Goal: Information Seeking & Learning: Learn about a topic

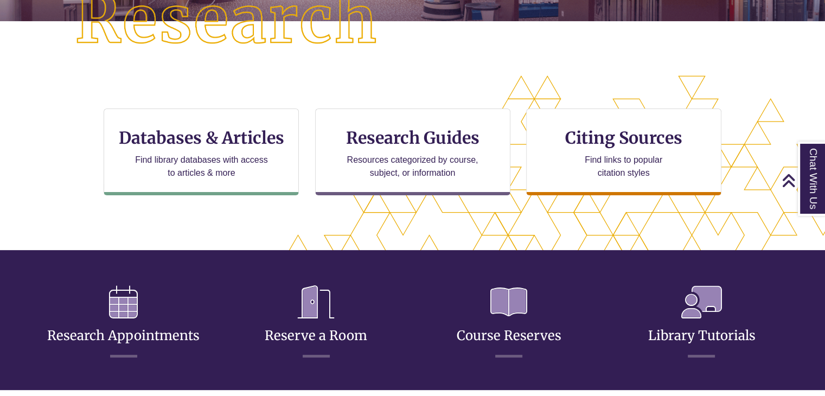
scroll to position [341, 733]
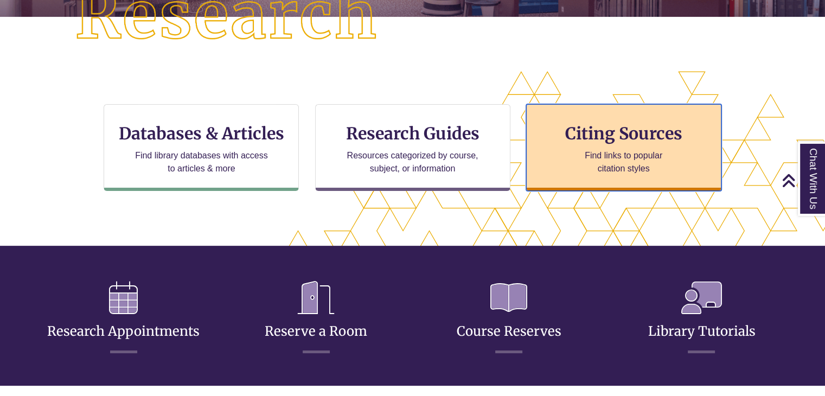
click at [616, 138] on h3 "Citing Sources" at bounding box center [624, 133] width 132 height 21
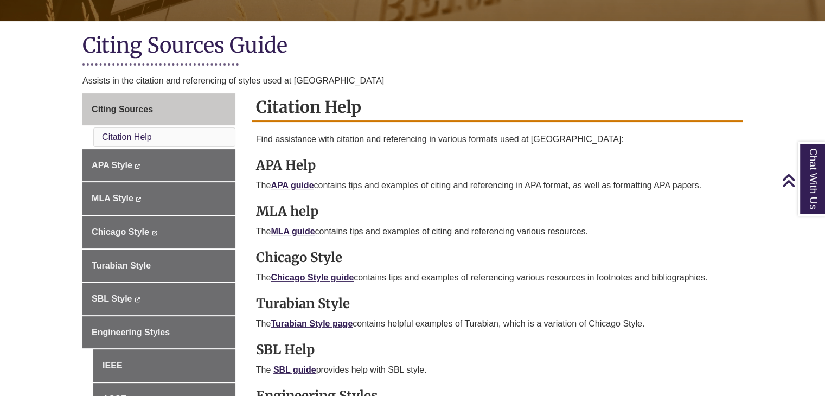
scroll to position [231, 0]
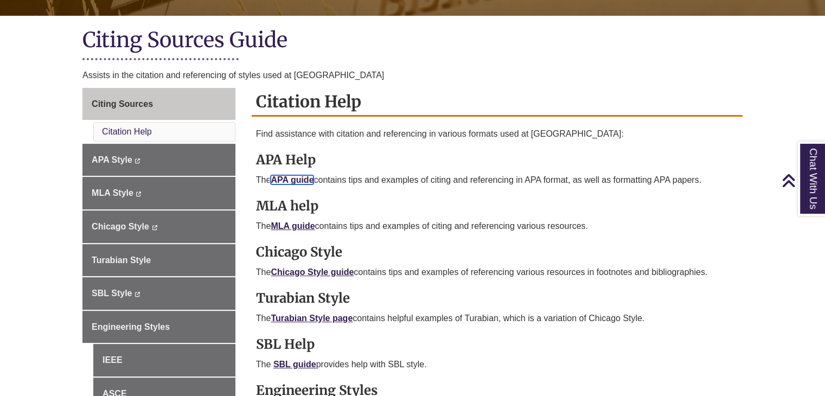
click at [306, 180] on link "APA guide" at bounding box center [292, 179] width 43 height 9
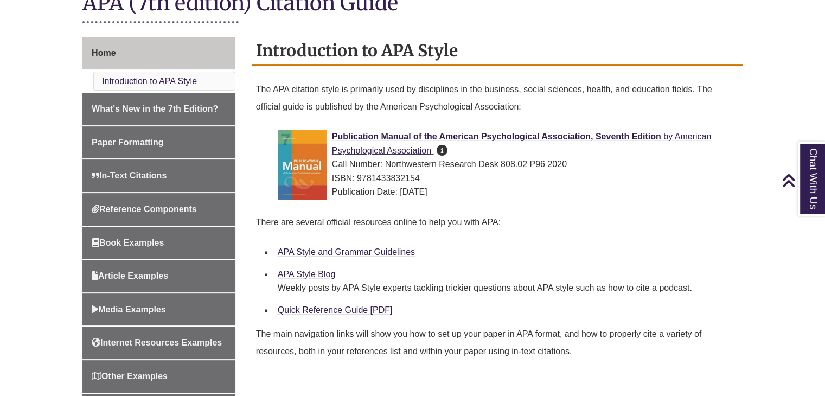
scroll to position [275, 0]
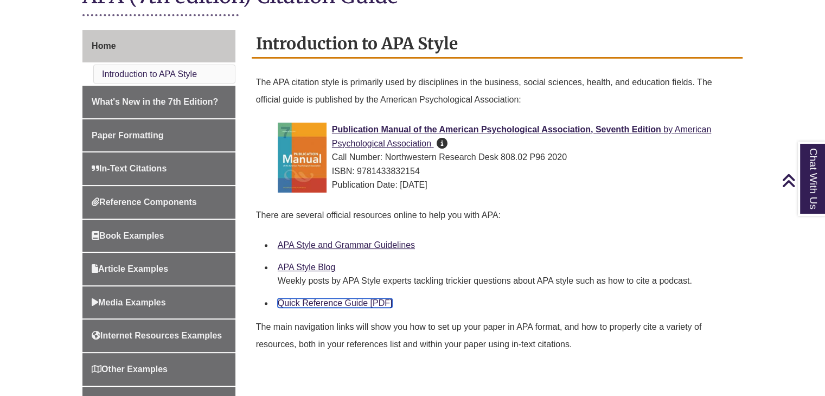
click at [341, 305] on link "Quick Reference Guide [PDF]" at bounding box center [335, 302] width 115 height 9
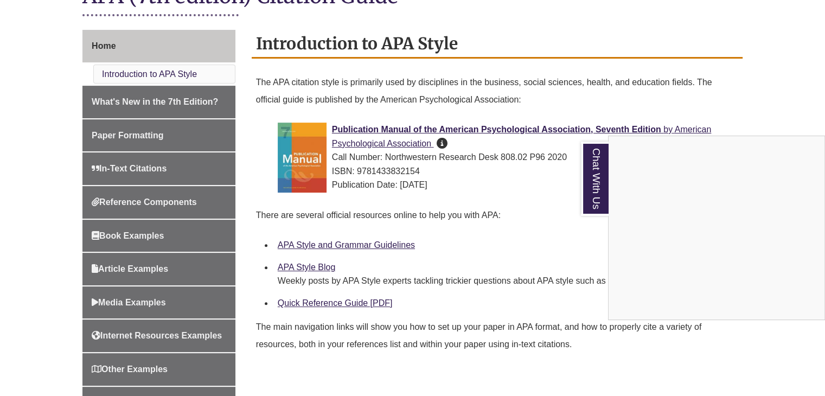
click at [480, 212] on div "Chat With Us" at bounding box center [412, 198] width 825 height 396
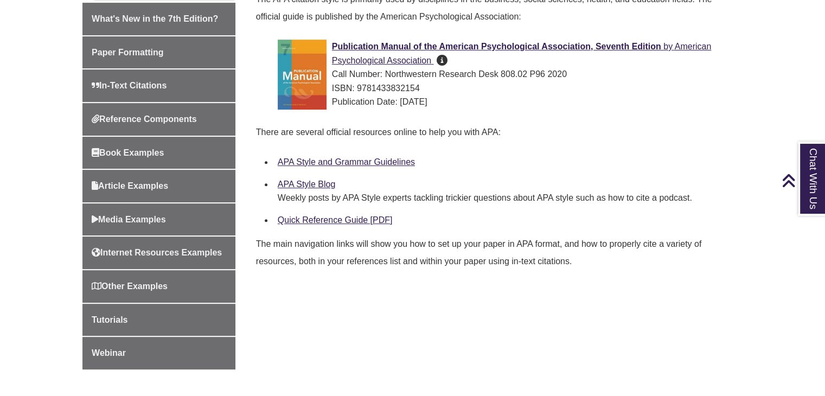
scroll to position [225, 0]
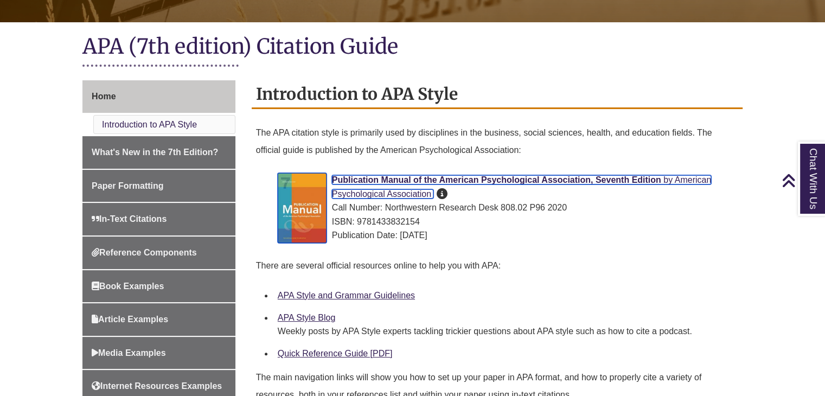
click at [393, 176] on span "Publication Manual of the American Psychological Association, Seventh Edition" at bounding box center [496, 179] width 329 height 9
